Goal: Task Accomplishment & Management: Use online tool/utility

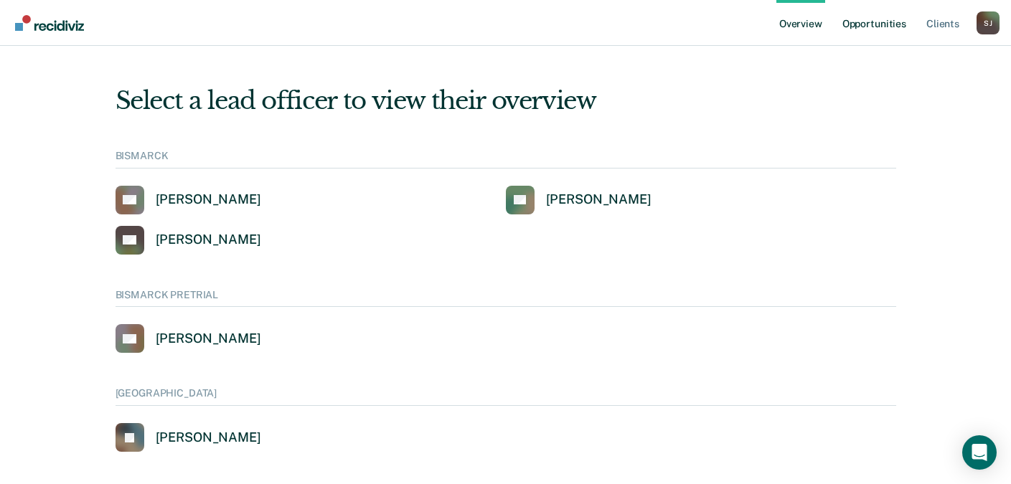
click at [884, 24] on link "Opportunities" at bounding box center [875, 23] width 70 height 46
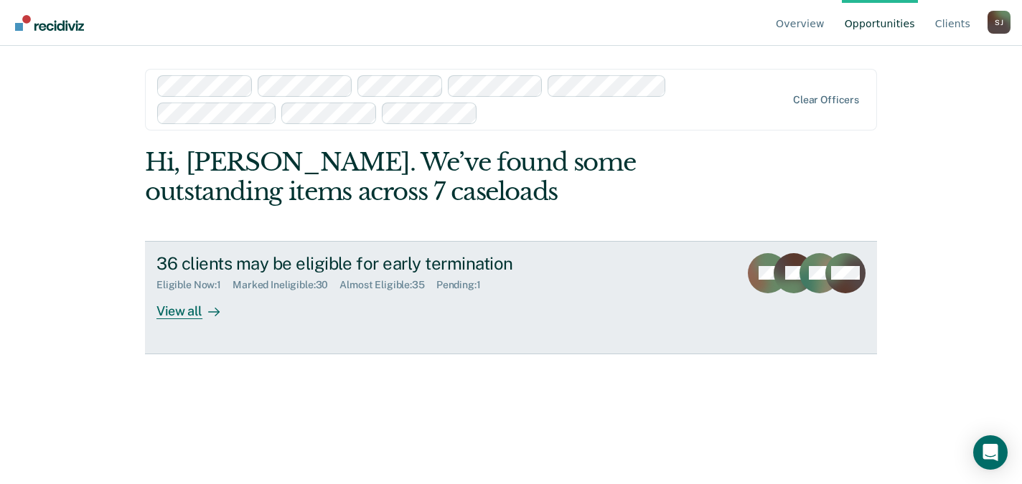
click at [173, 319] on div "View all" at bounding box center [196, 305] width 80 height 28
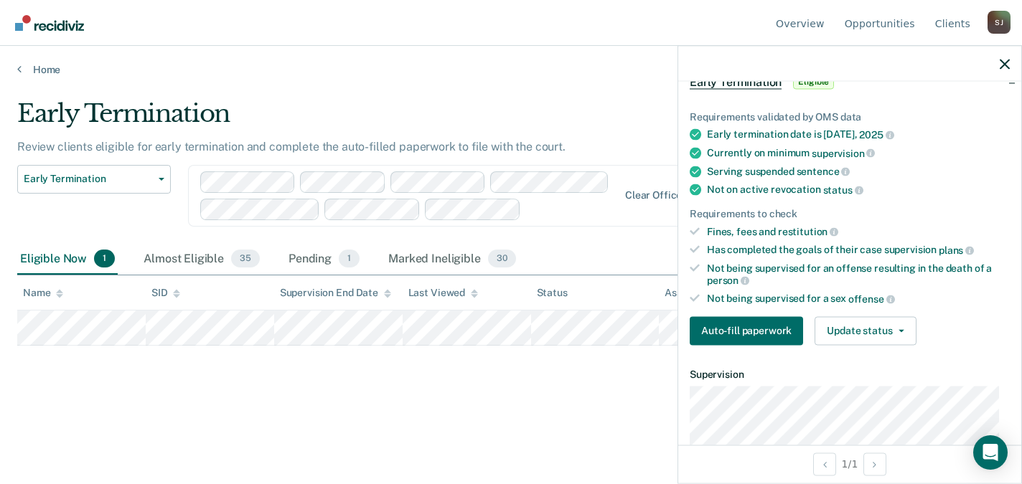
scroll to position [95, 0]
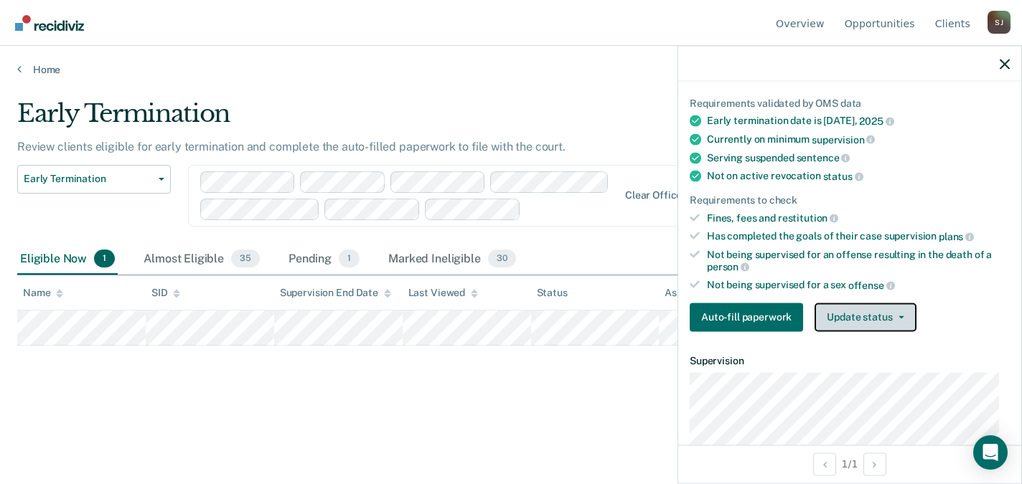
click at [824, 324] on button "Update status" at bounding box center [865, 317] width 101 height 29
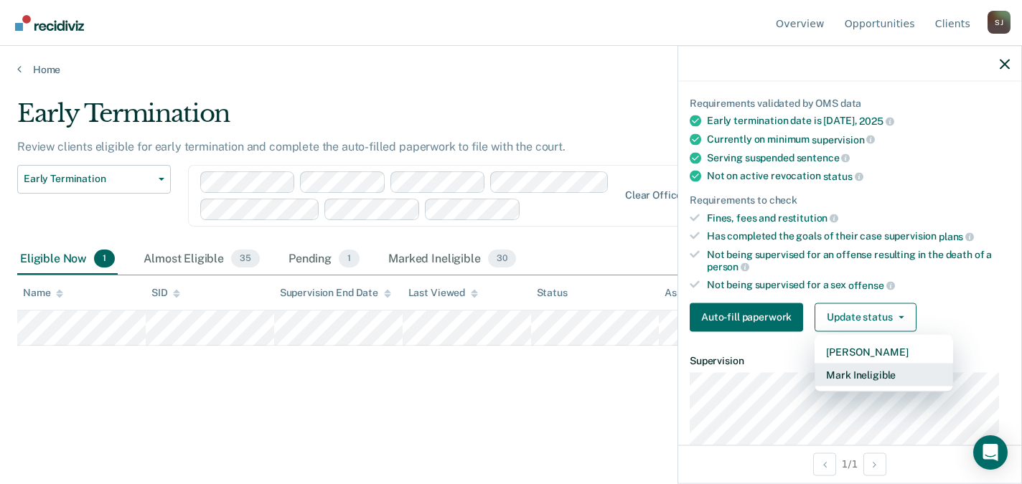
click at [843, 370] on button "Mark Ineligible" at bounding box center [884, 374] width 139 height 23
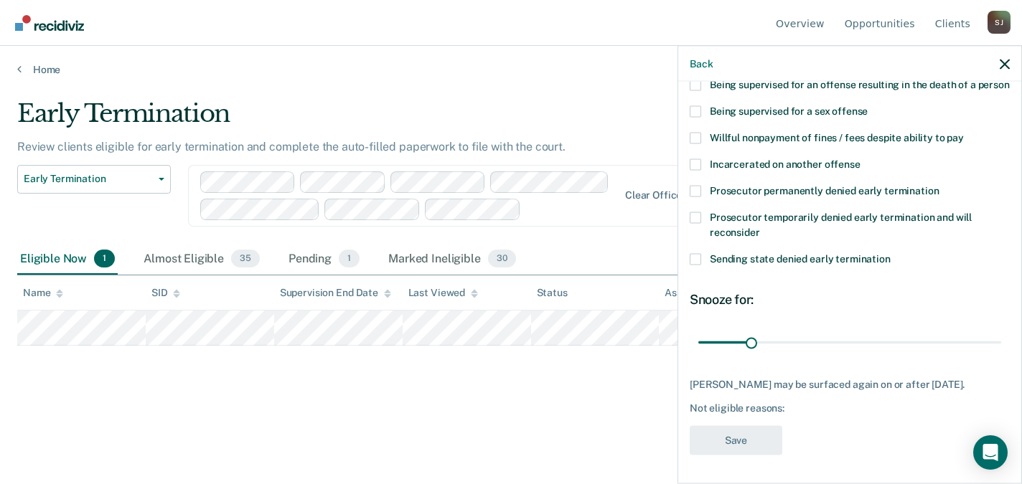
scroll to position [232, 0]
click at [761, 405] on div "Not eligible reasons:" at bounding box center [850, 409] width 320 height 12
click at [999, 462] on div "Open Intercom Messenger" at bounding box center [991, 453] width 38 height 38
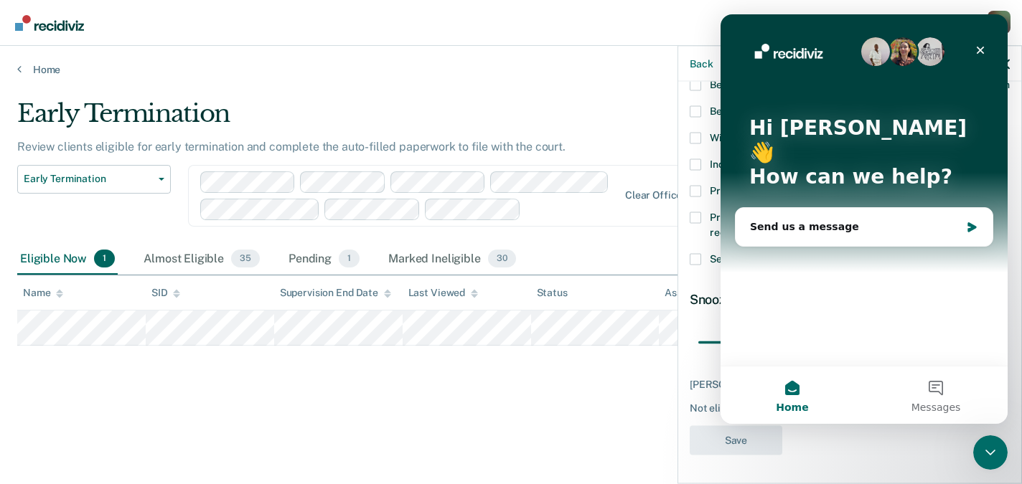
scroll to position [0, 0]
click at [942, 404] on span "Messages" at bounding box center [937, 408] width 50 height 10
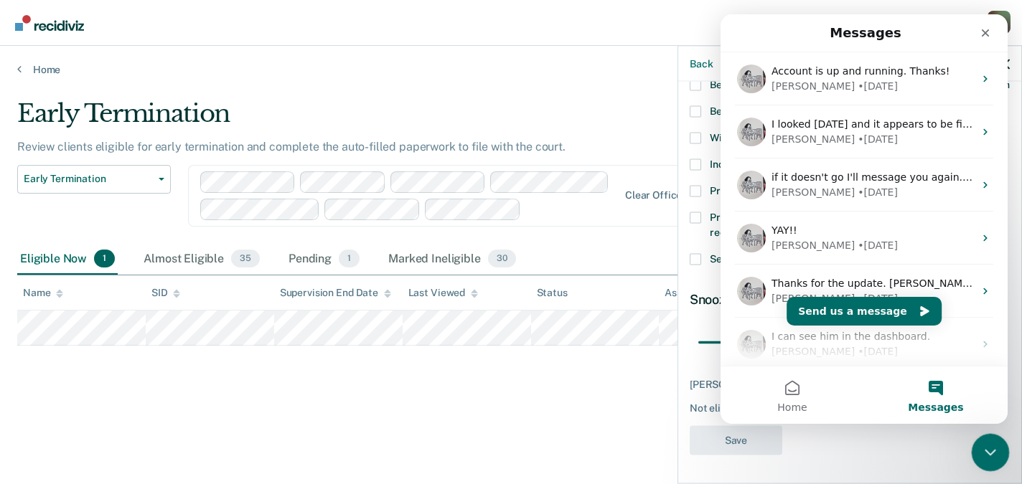
click at [990, 454] on icon "Close Intercom Messenger" at bounding box center [988, 450] width 17 height 17
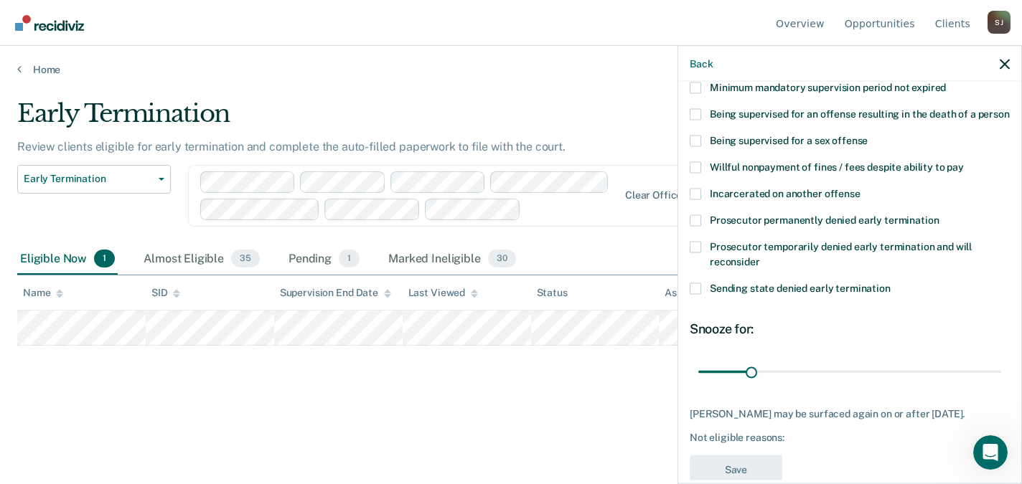
scroll to position [136, 0]
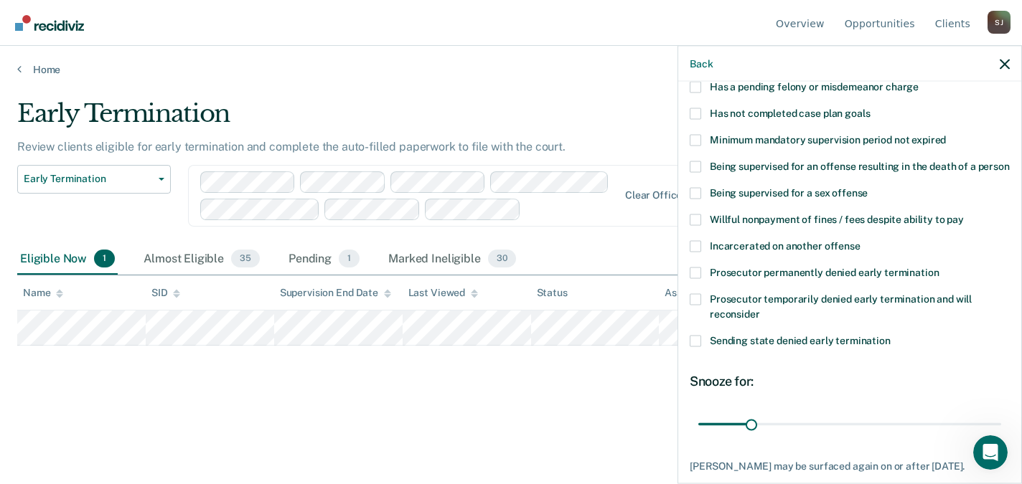
click at [33, 381] on div "Early Termination Review clients eligible for early termination and complete th…" at bounding box center [511, 261] width 988 height 324
